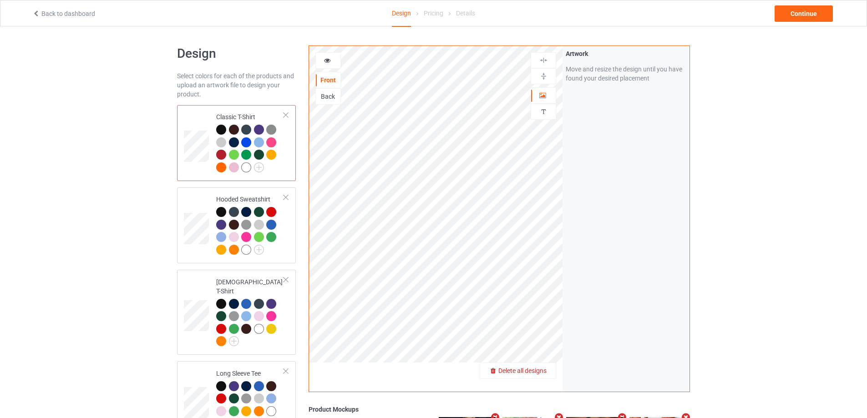
click at [550, 373] on div "Delete all designs" at bounding box center [518, 370] width 76 height 9
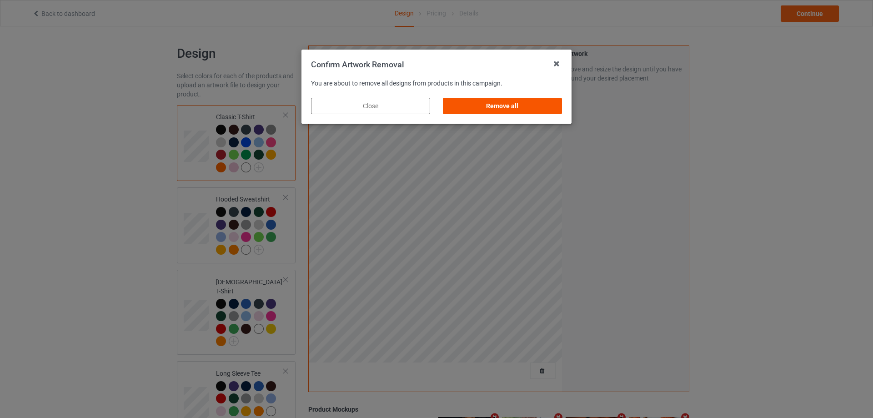
click at [510, 100] on div "Remove all" at bounding box center [502, 106] width 119 height 16
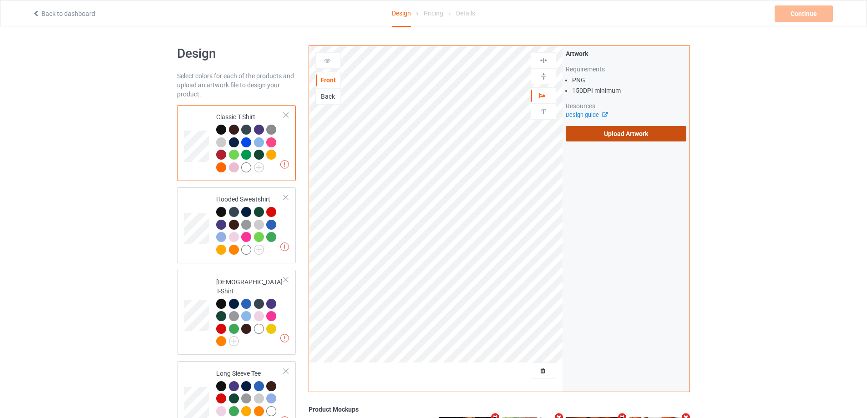
click at [599, 131] on label "Upload Artwork" at bounding box center [625, 133] width 121 height 15
click at [0, 0] on input "Upload Artwork" at bounding box center [0, 0] width 0 height 0
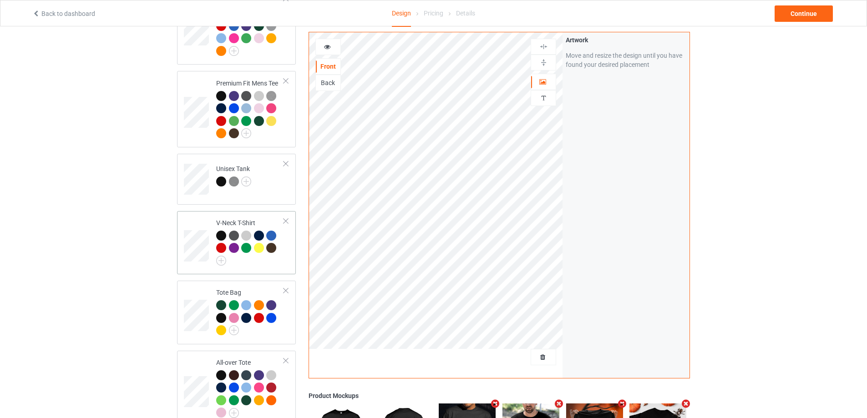
scroll to position [591, 0]
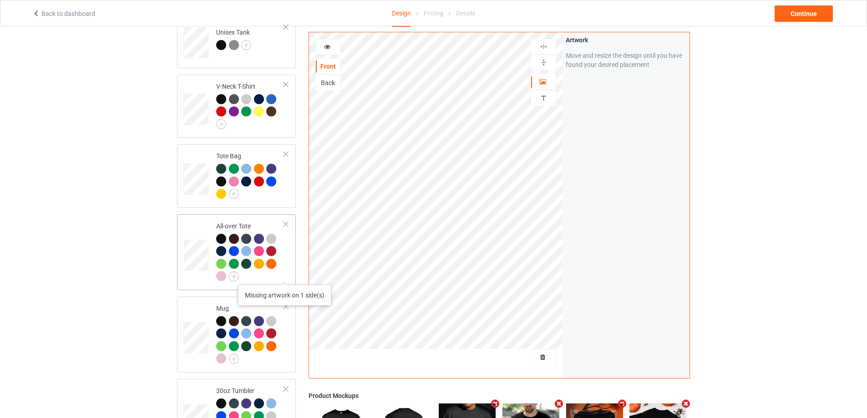
click at [285, 281] on icon at bounding box center [284, 284] width 8 height 6
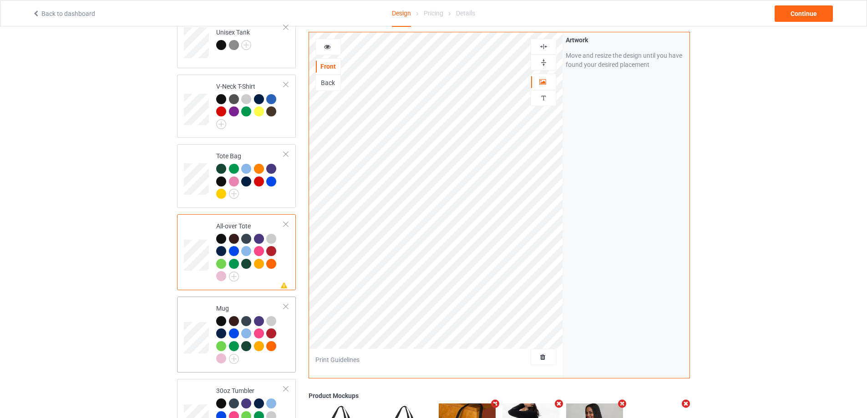
scroll to position [637, 0]
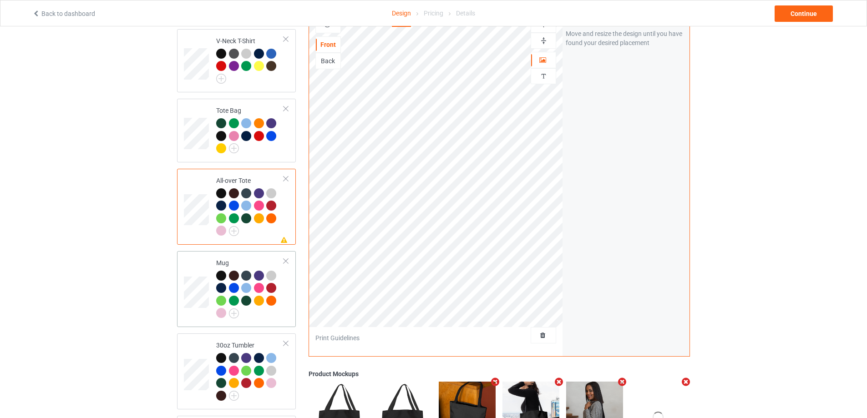
click at [271, 316] on td "Mug" at bounding box center [250, 289] width 78 height 69
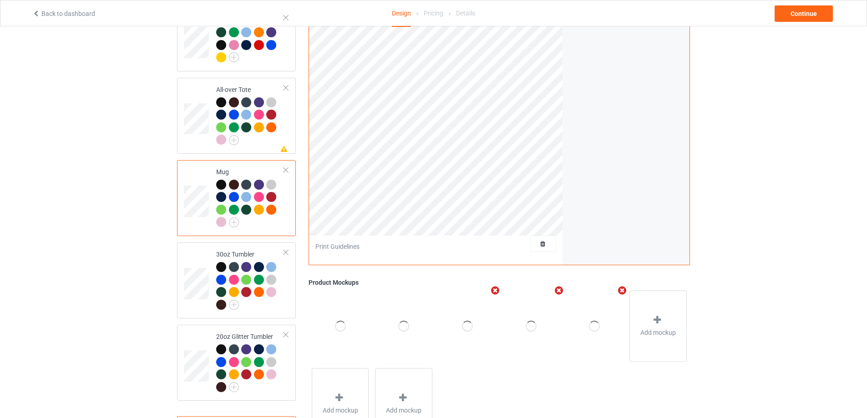
scroll to position [769, 0]
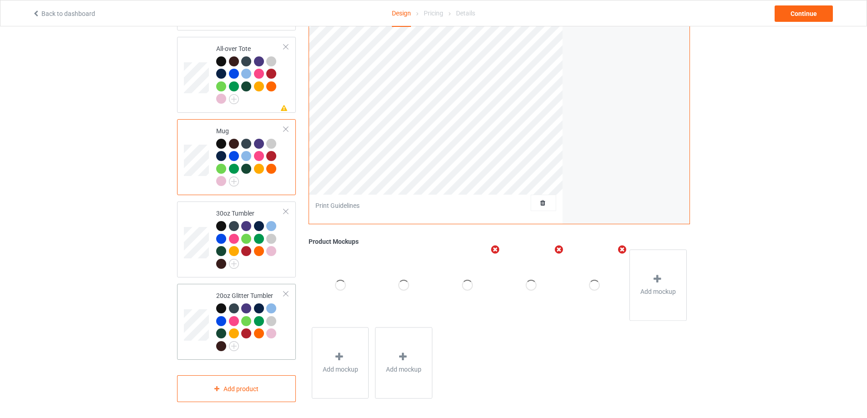
click at [287, 339] on td "20oz Glitter Tumbler" at bounding box center [250, 321] width 78 height 69
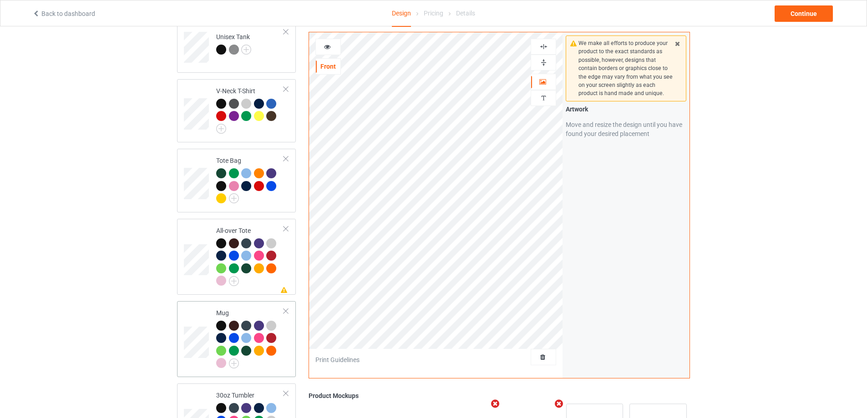
scroll to position [678, 0]
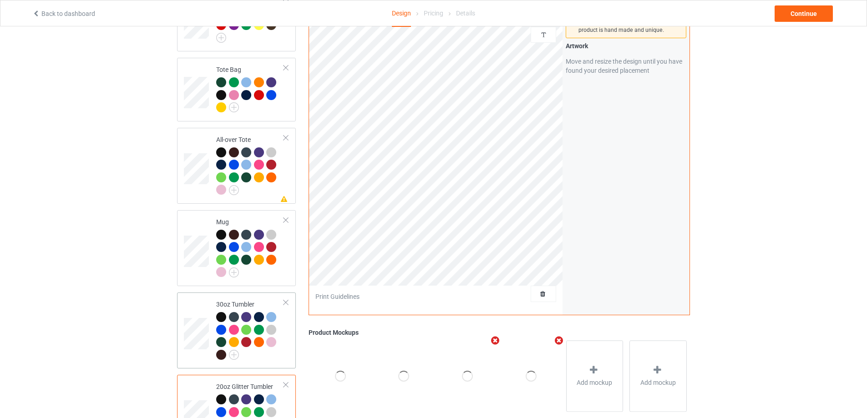
click at [280, 357] on div at bounding box center [250, 337] width 68 height 50
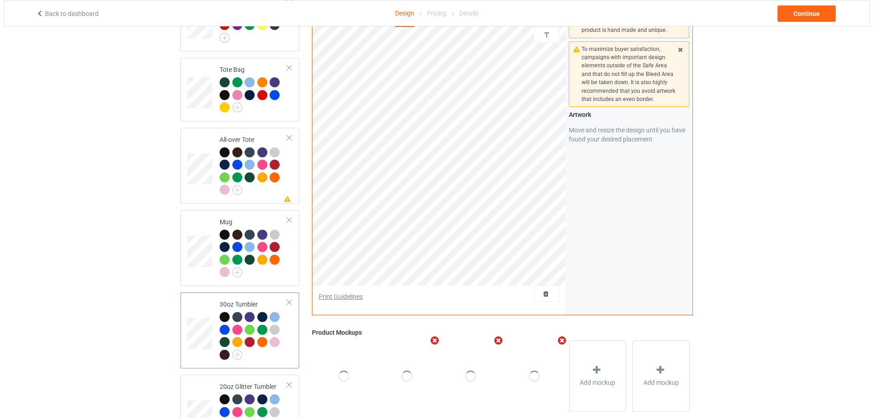
scroll to position [632, 0]
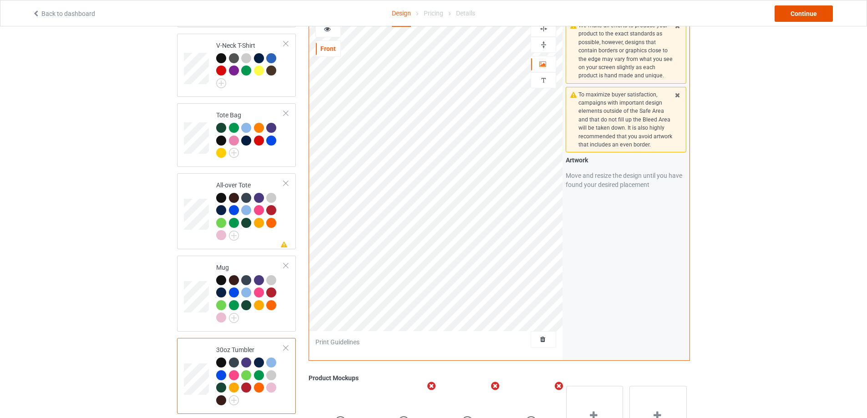
click at [803, 15] on div "Continue" at bounding box center [803, 13] width 58 height 16
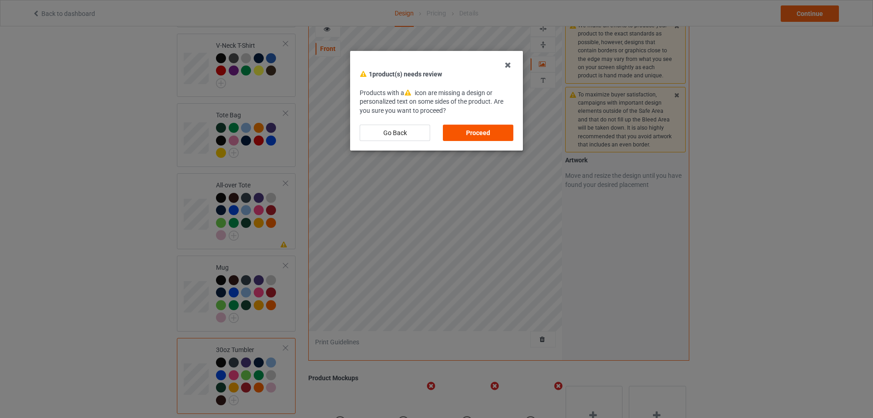
click at [482, 130] on div "Proceed" at bounding box center [478, 133] width 71 height 16
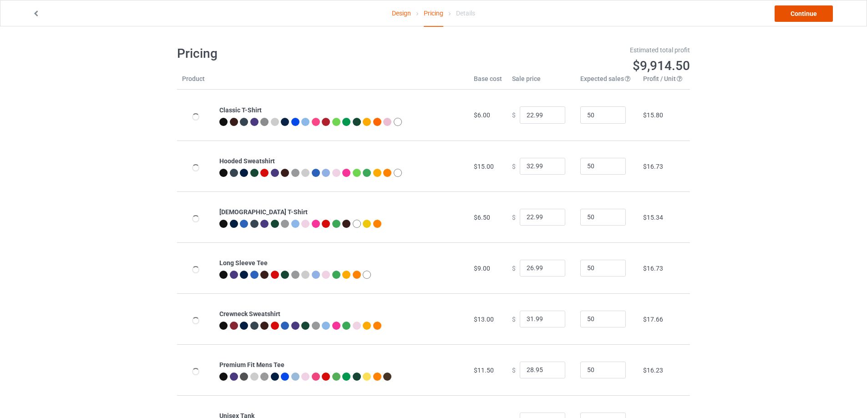
click at [805, 16] on link "Continue" at bounding box center [803, 13] width 58 height 16
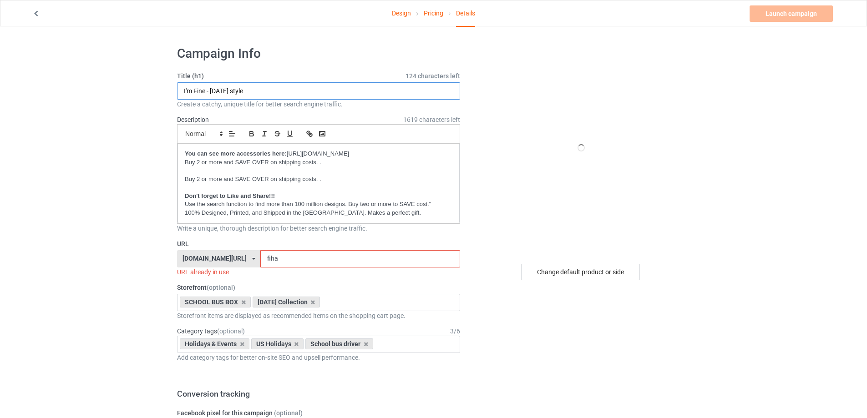
click at [253, 89] on input "I'm Fine - [DATE] style" at bounding box center [318, 90] width 283 height 17
type input "Somedays"
click at [300, 256] on input "fiha" at bounding box center [359, 258] width 199 height 17
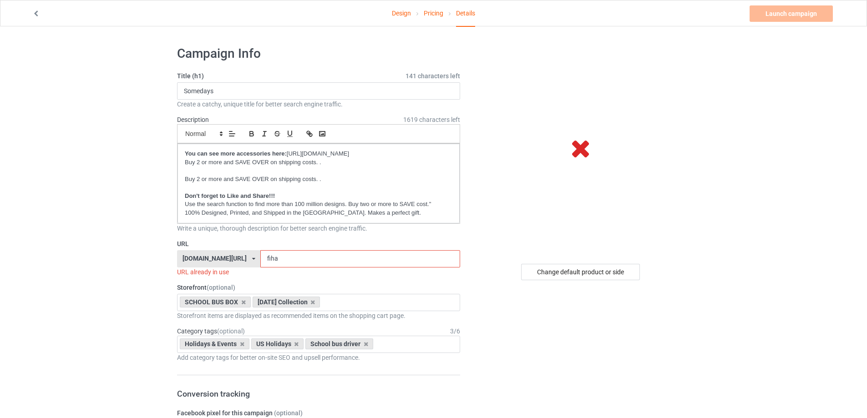
click at [300, 256] on input "fiha" at bounding box center [359, 258] width 199 height 17
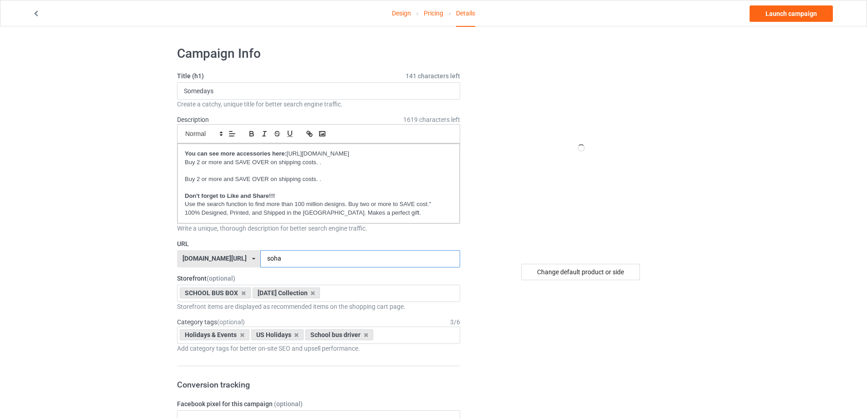
type input "soha"
click at [231, 90] on input "Somedays" at bounding box center [318, 90] width 283 height 17
type input "Somedays you have to put on the hat and remind them who they're dealing who."
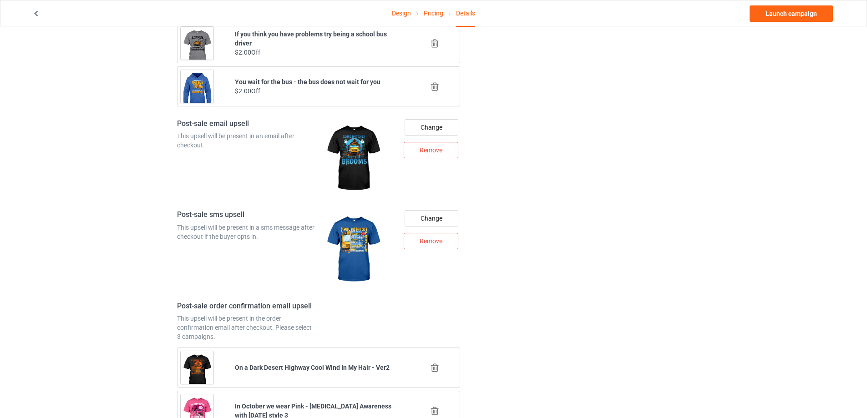
scroll to position [1092, 0]
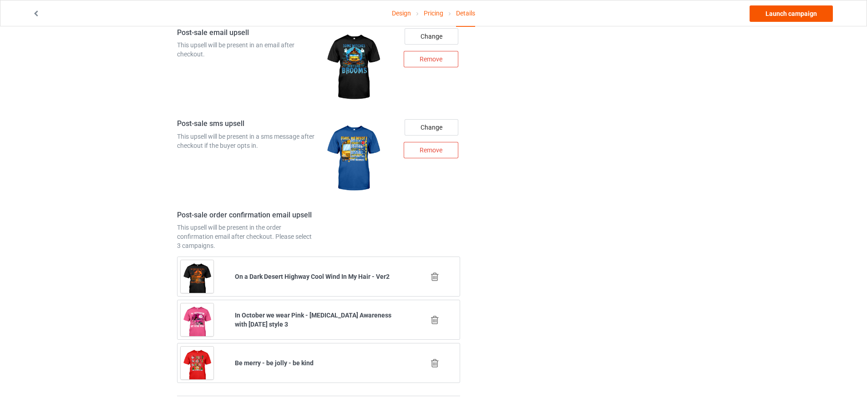
click at [779, 15] on link "Launch campaign" at bounding box center [790, 13] width 83 height 16
